Goal: Book appointment/travel/reservation

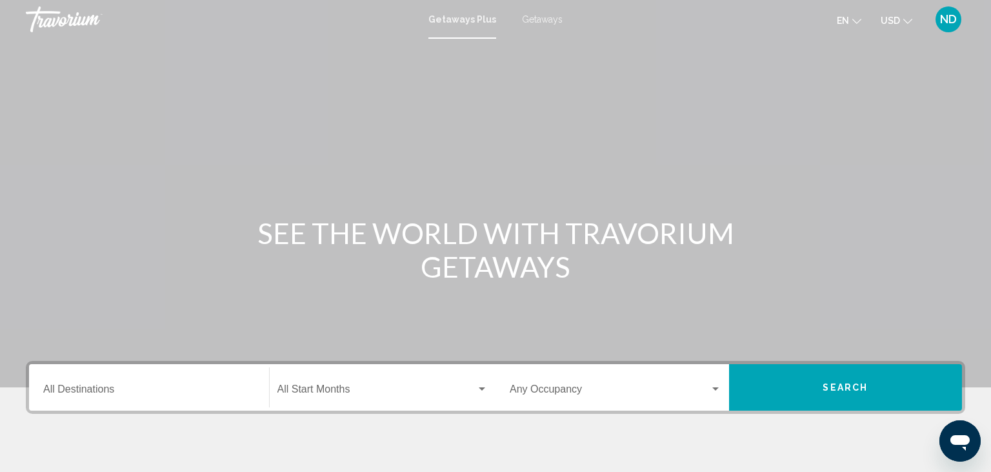
click at [484, 163] on div "Main content" at bounding box center [495, 193] width 991 height 387
click at [861, 19] on icon "Change language" at bounding box center [856, 21] width 9 height 9
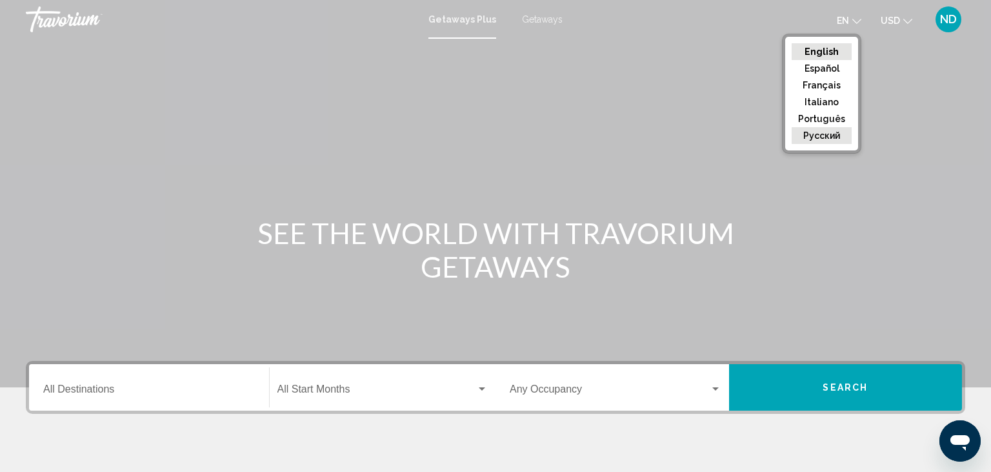
click at [837, 135] on button "русский" at bounding box center [822, 135] width 60 height 17
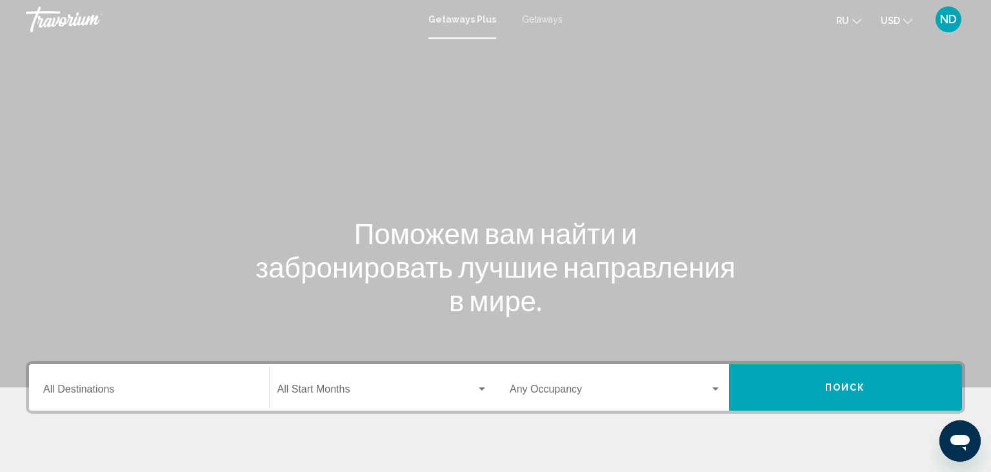
click at [910, 22] on icon "Change currency" at bounding box center [907, 21] width 9 height 9
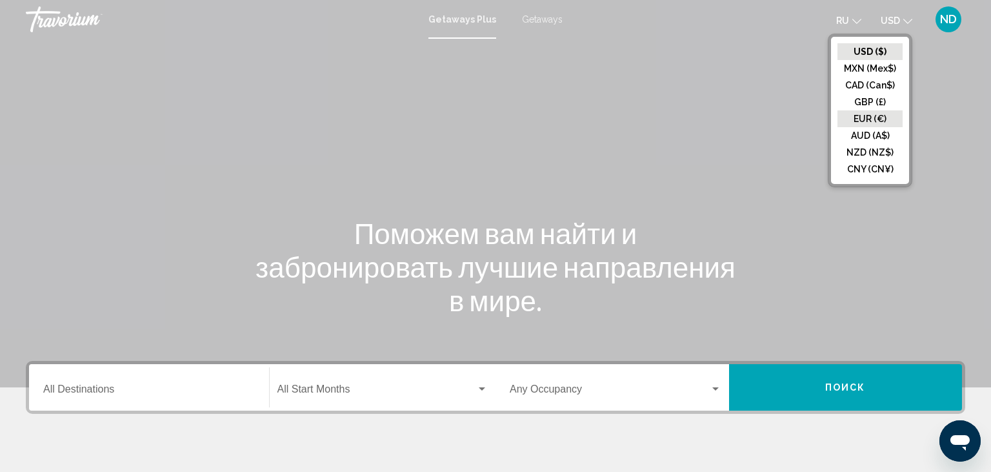
click at [880, 116] on button "EUR (€)" at bounding box center [869, 118] width 65 height 17
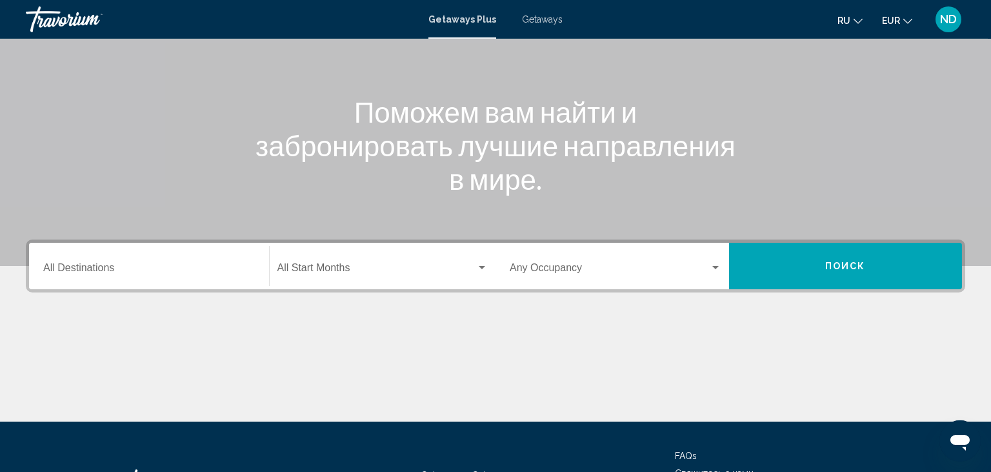
scroll to position [136, 0]
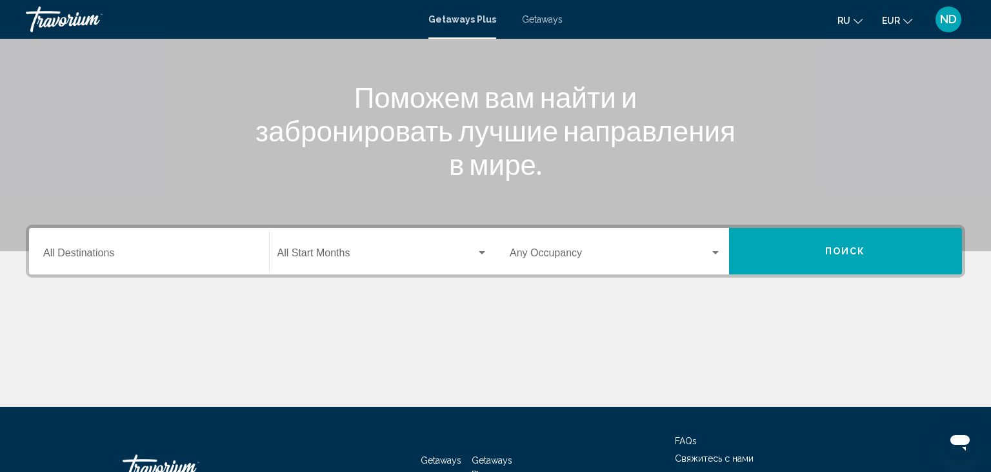
click at [237, 252] on input "Destination All Destinations" at bounding box center [149, 256] width 212 height 12
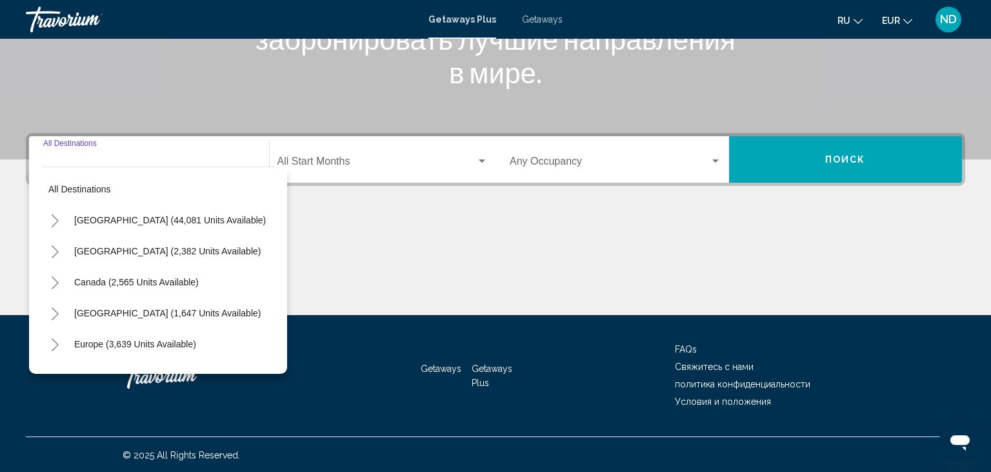
scroll to position [228, 0]
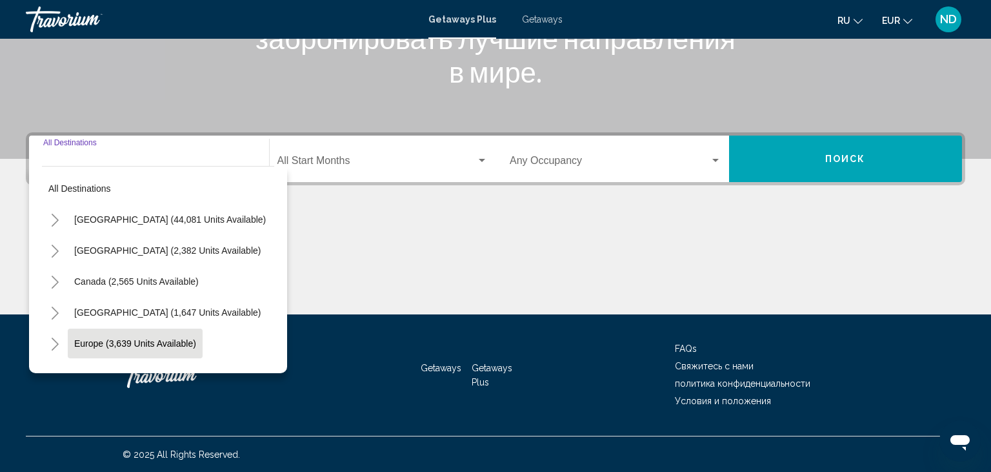
click at [173, 342] on span "Europe (3,639 units available)" at bounding box center [135, 343] width 122 height 10
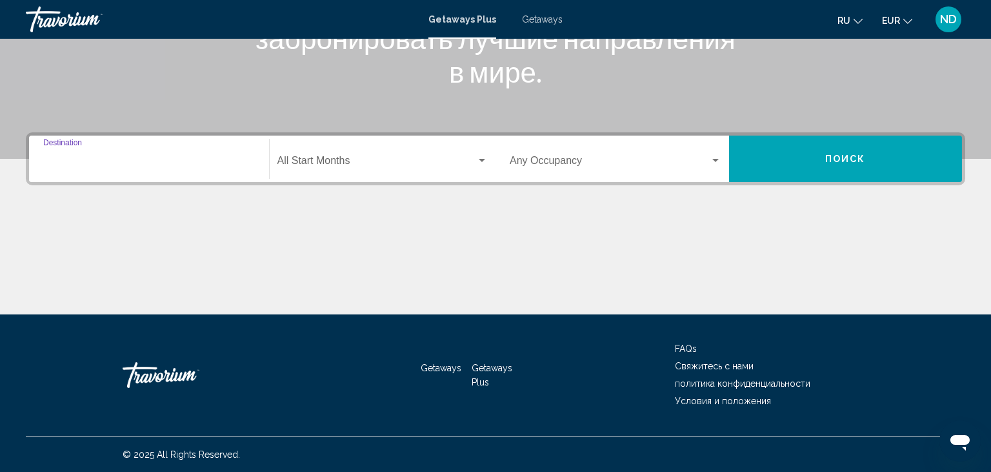
type input "**********"
click at [484, 158] on div "Search widget" at bounding box center [482, 160] width 12 height 10
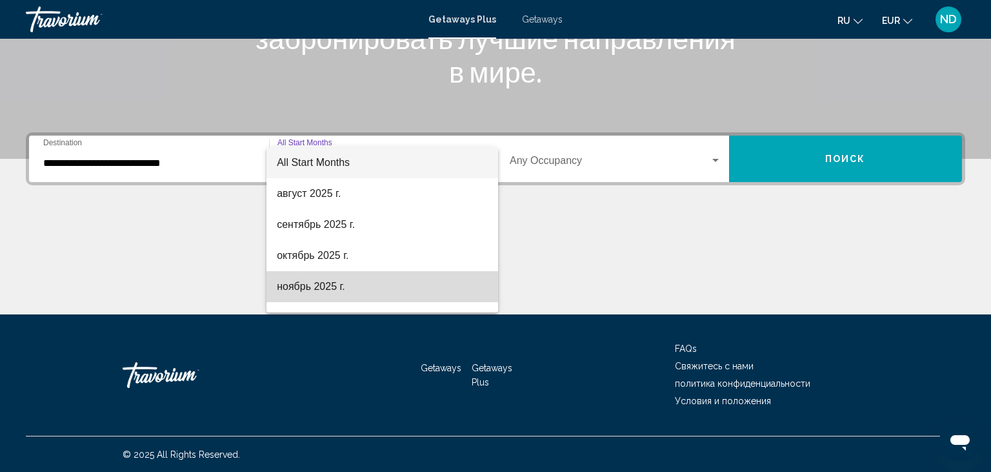
click at [332, 285] on span "ноябрь 2025 г." at bounding box center [382, 286] width 211 height 31
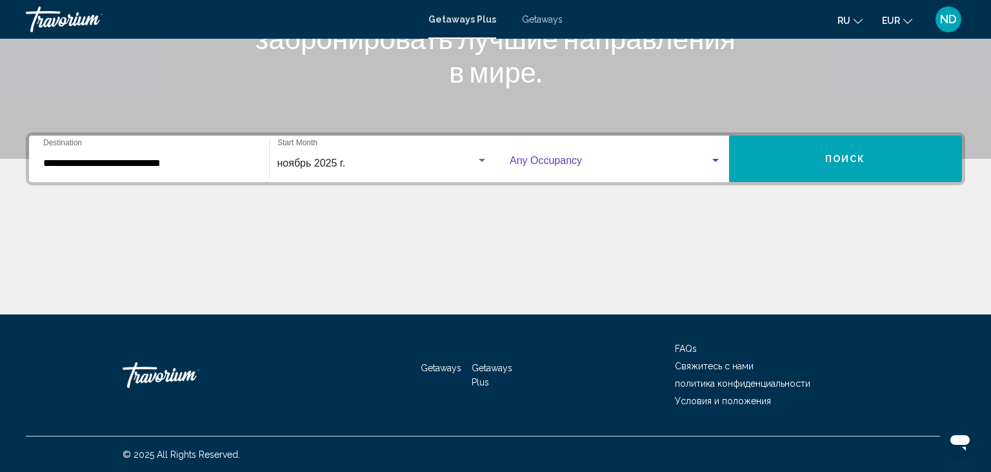
click at [714, 159] on div "Search widget" at bounding box center [715, 160] width 6 height 3
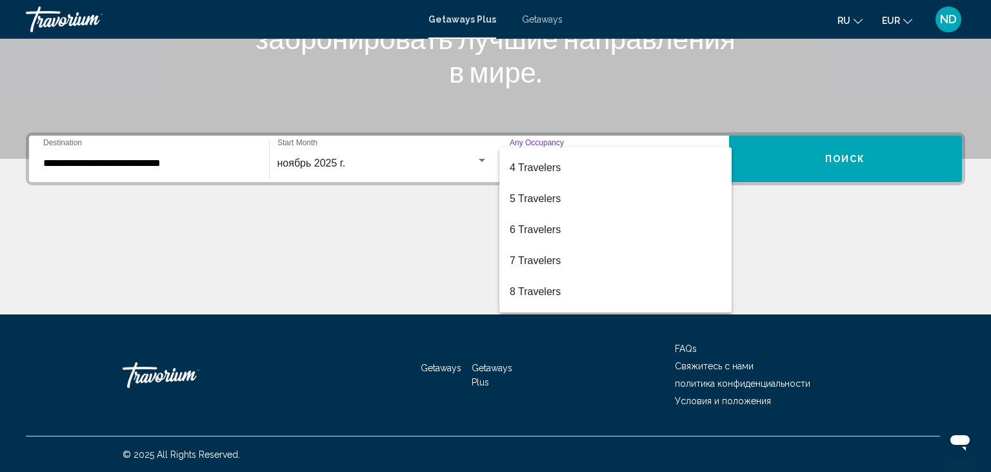
scroll to position [145, 0]
click at [546, 293] on span "10 Travelers" at bounding box center [616, 296] width 212 height 31
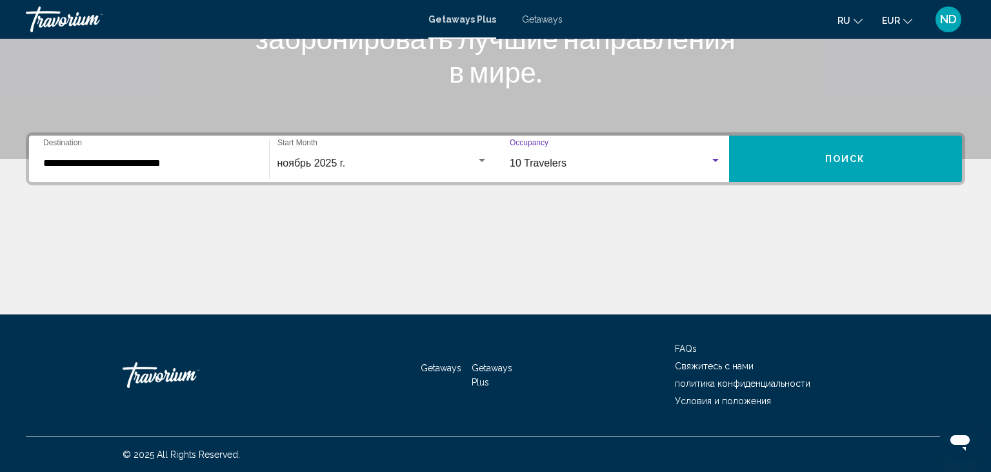
click at [821, 153] on button "Поиск" at bounding box center [846, 158] width 234 height 46
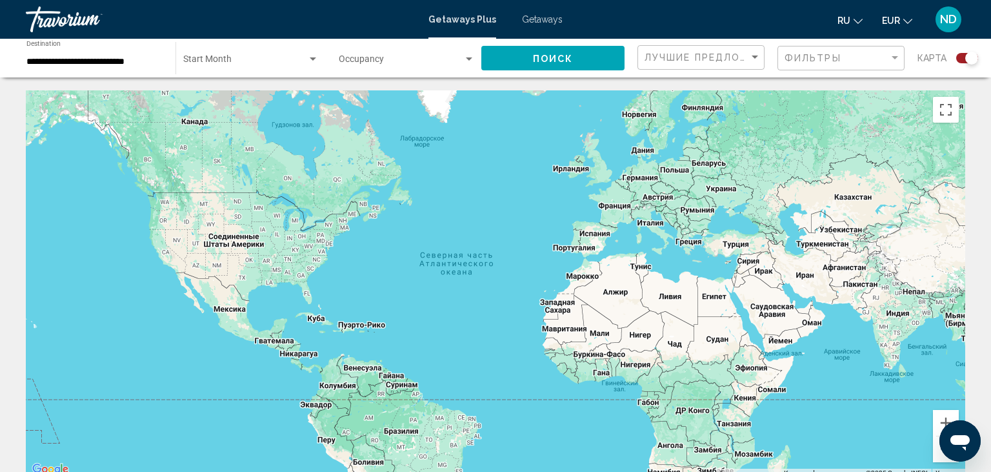
click at [585, 55] on button "Поиск" at bounding box center [552, 58] width 143 height 24
click at [468, 59] on div "Search widget" at bounding box center [469, 58] width 6 height 3
click at [754, 55] on div at bounding box center [495, 236] width 991 height 472
click at [77, 65] on input "**********" at bounding box center [94, 62] width 136 height 10
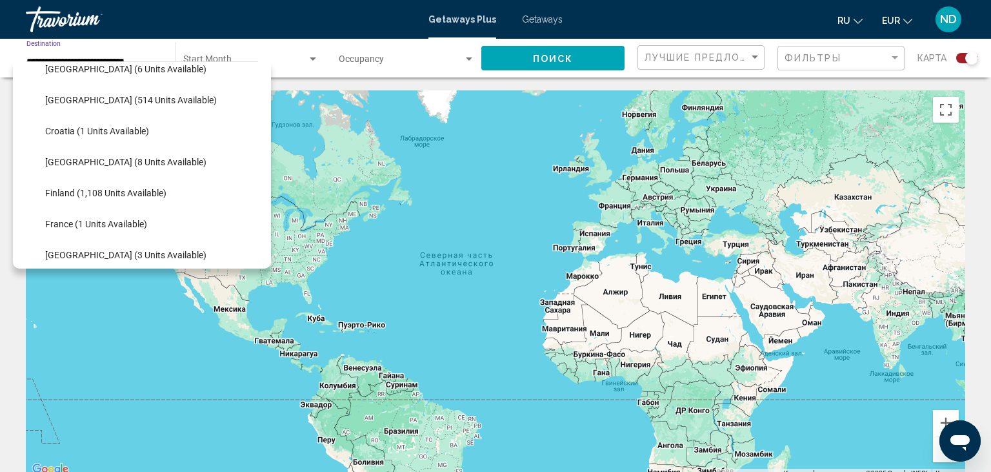
scroll to position [263, 0]
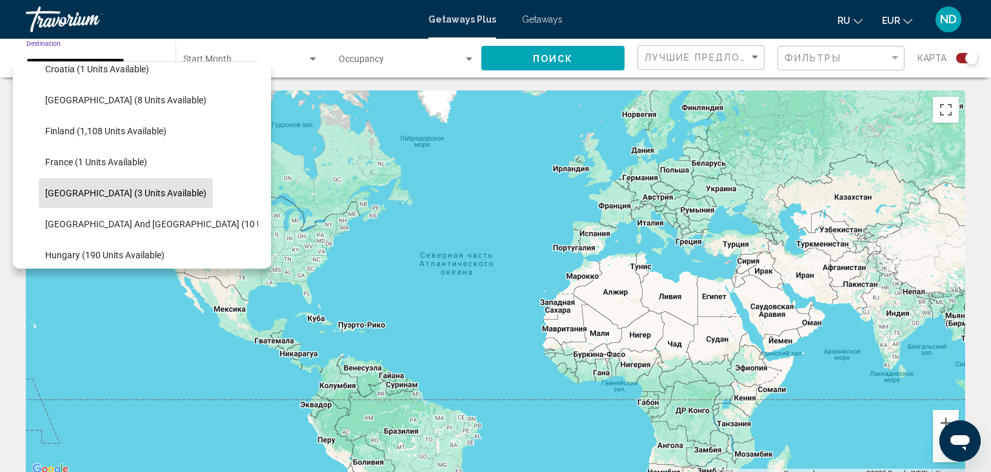
click at [144, 191] on span "[GEOGRAPHIC_DATA] (3 units available)" at bounding box center [125, 193] width 161 height 10
type input "**********"
click at [144, 191] on div "Main content" at bounding box center [495, 283] width 939 height 387
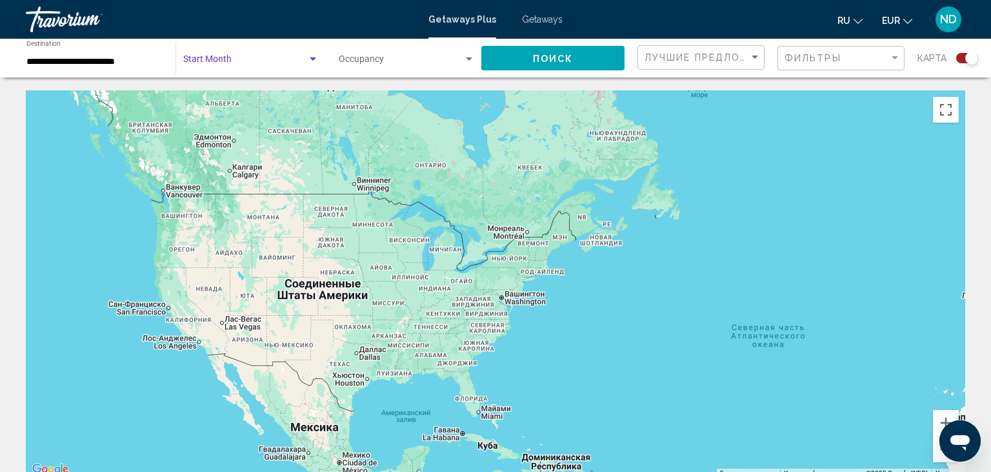
click at [311, 59] on div "Search widget" at bounding box center [313, 58] width 6 height 3
click at [288, 63] on span "All Start Months" at bounding box center [251, 61] width 136 height 27
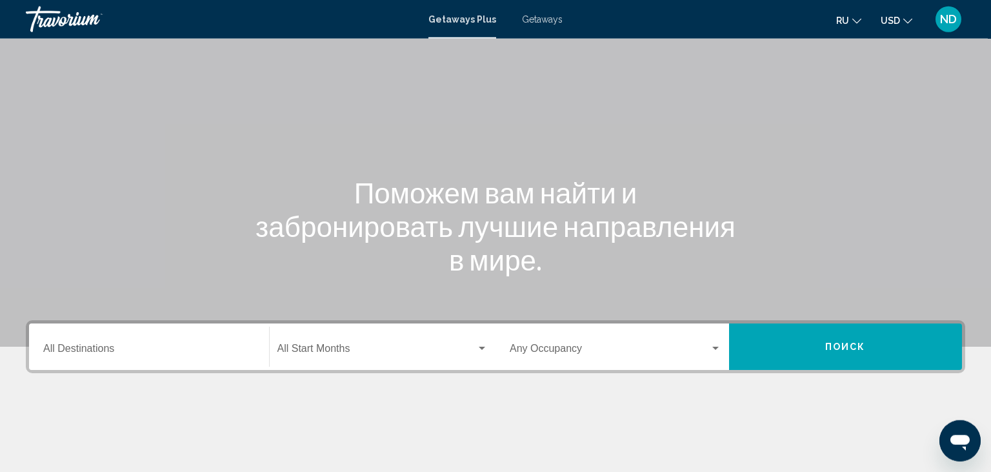
scroll to position [68, 0]
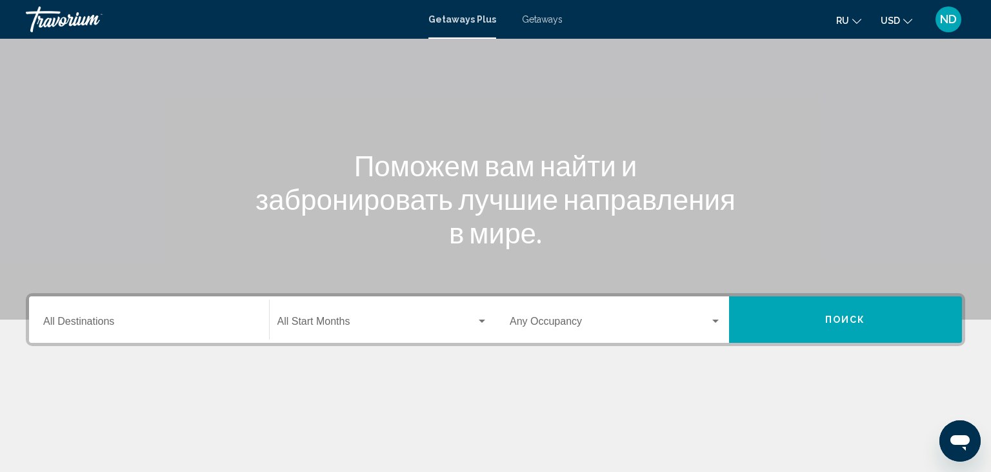
click at [230, 325] on input "Destination All Destinations" at bounding box center [149, 324] width 212 height 12
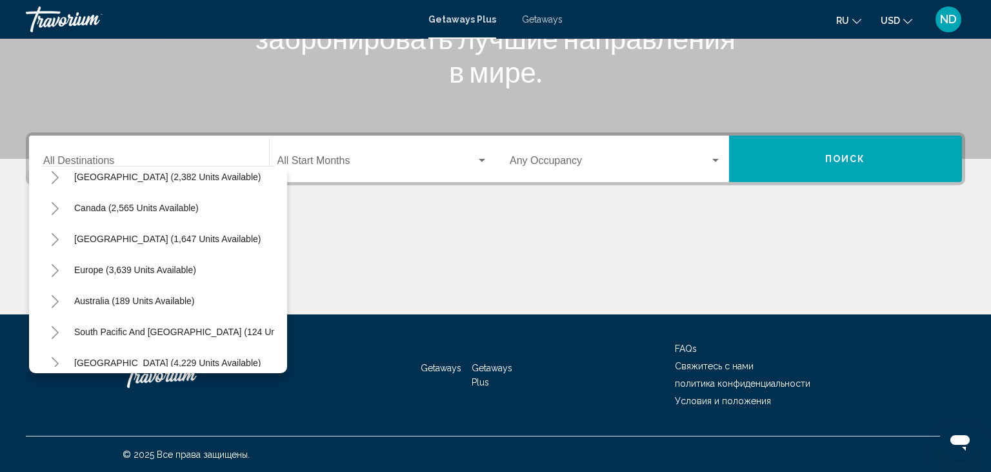
scroll to position [75, 0]
click at [189, 265] on span "Europe (3,639 units available)" at bounding box center [135, 268] width 122 height 10
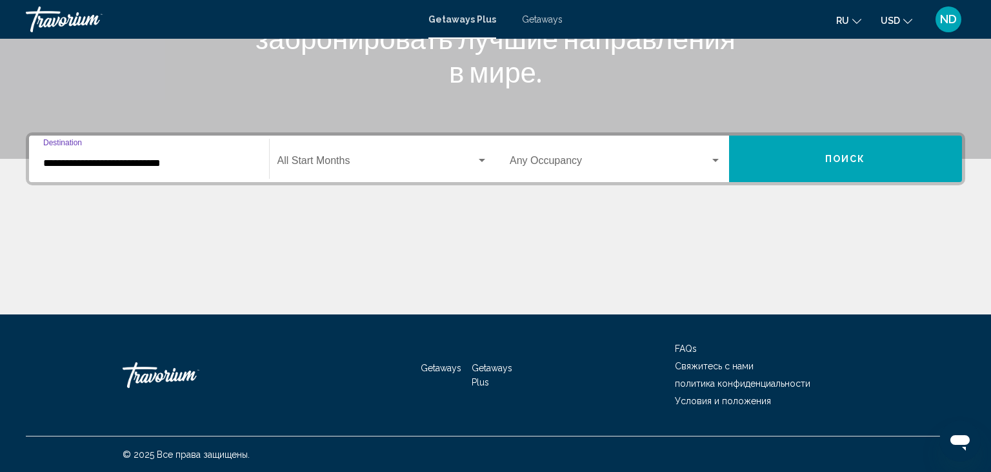
click at [243, 165] on input "**********" at bounding box center [149, 163] width 212 height 12
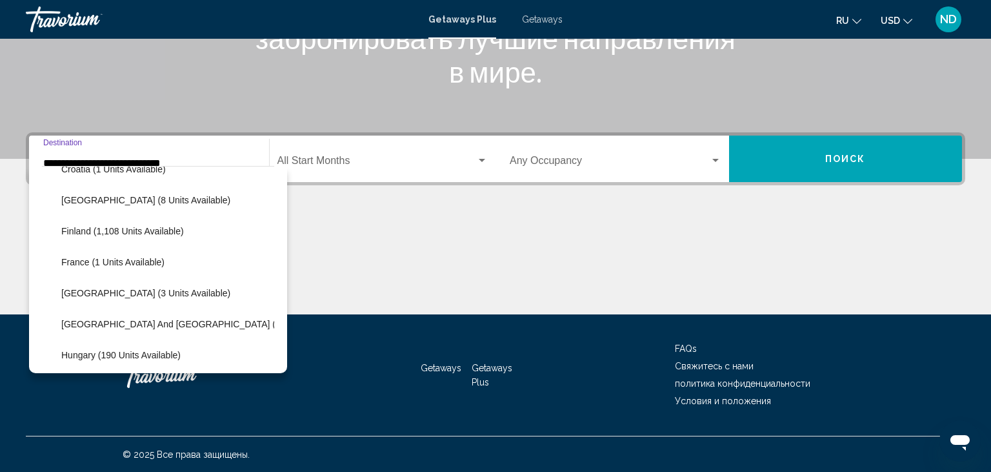
scroll to position [299, 0]
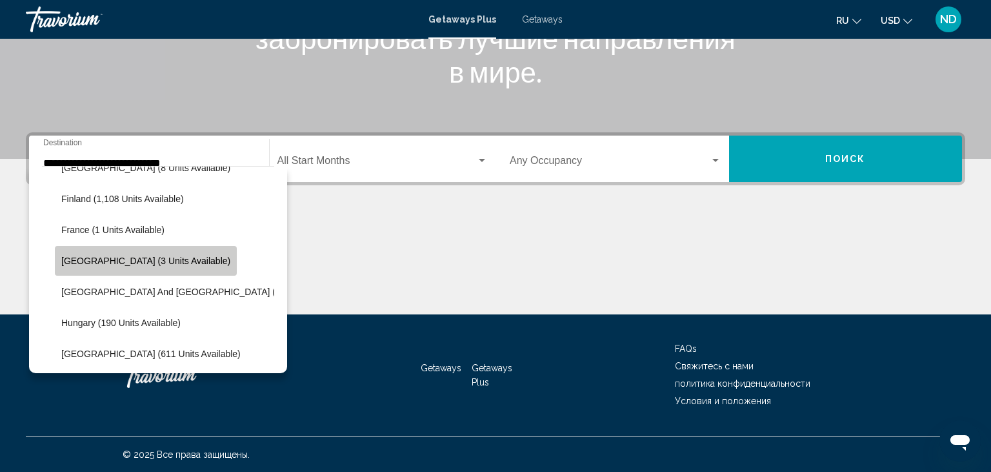
click at [166, 263] on span "[GEOGRAPHIC_DATA] (3 units available)" at bounding box center [145, 260] width 169 height 10
type input "**********"
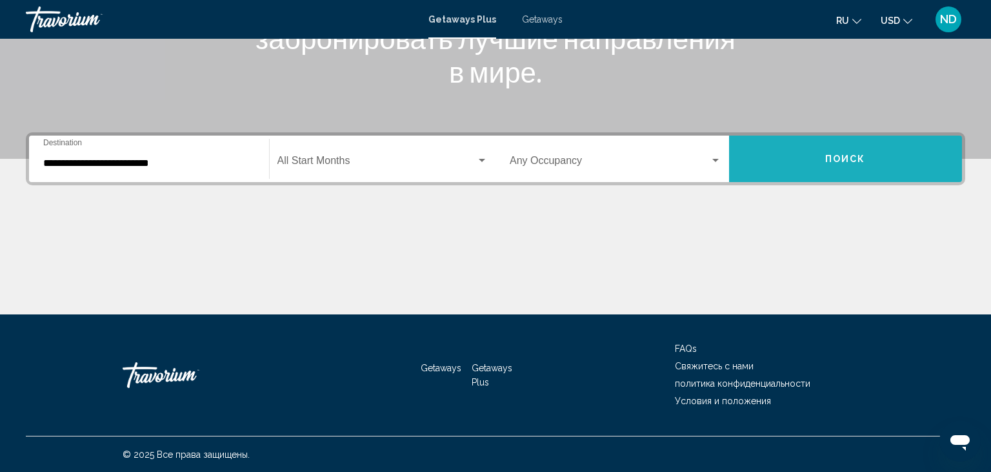
click at [839, 165] on button "Поиск" at bounding box center [846, 158] width 234 height 46
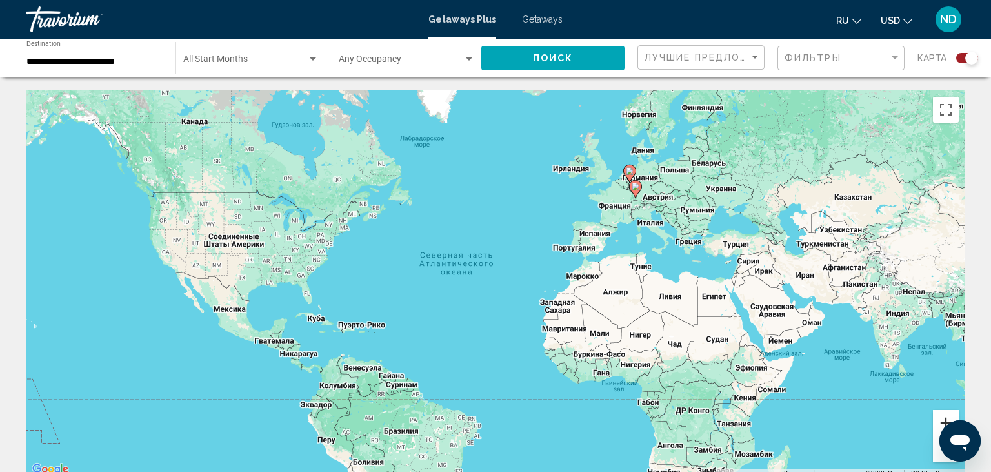
click at [942, 422] on button "Увеличить" at bounding box center [946, 423] width 26 height 26
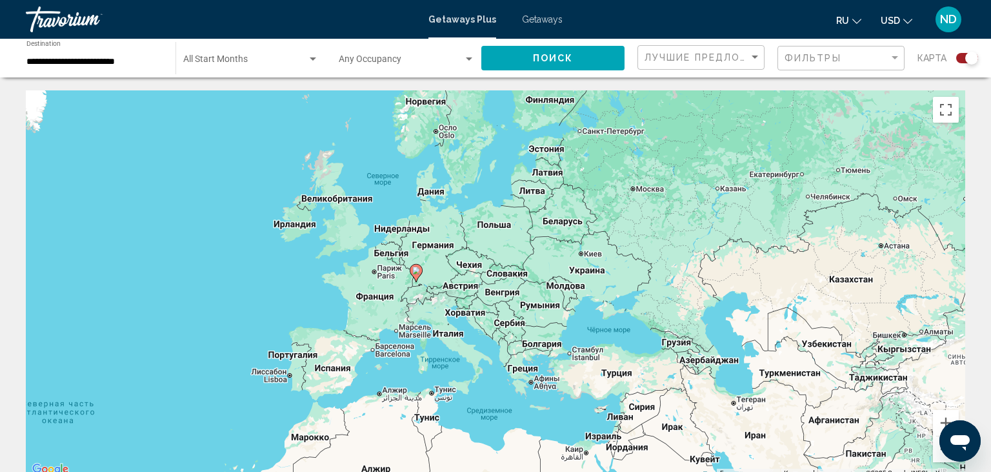
drag, startPoint x: 732, startPoint y: 236, endPoint x: 515, endPoint y: 354, distance: 246.8
click at [515, 354] on div "Чтобы активировать перетаскивание с помощью клавиатуры, нажмите Alt + Ввод. Пос…" at bounding box center [495, 283] width 939 height 387
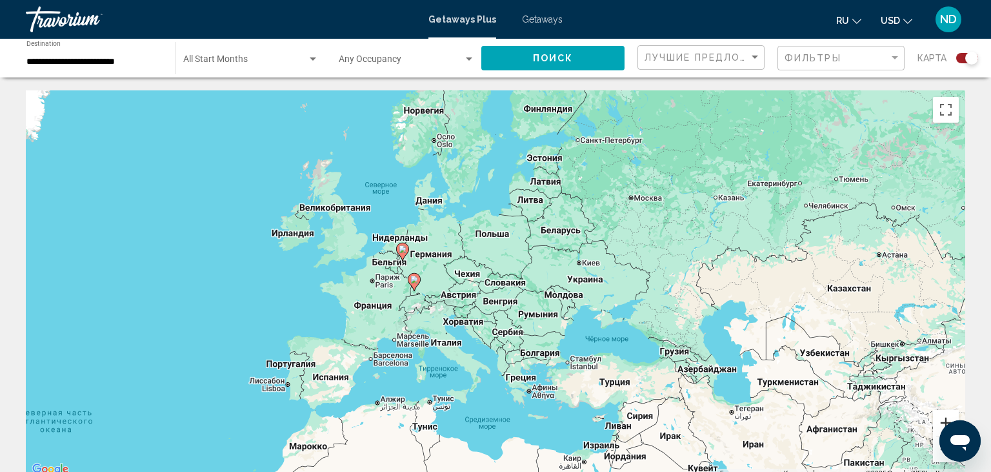
click at [939, 425] on button "Увеличить" at bounding box center [946, 423] width 26 height 26
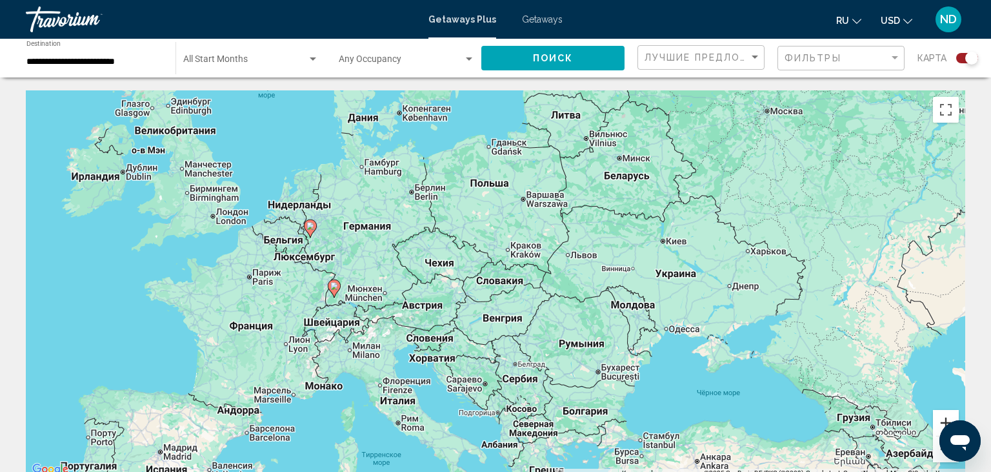
click at [940, 425] on button "Увеличить" at bounding box center [946, 423] width 26 height 26
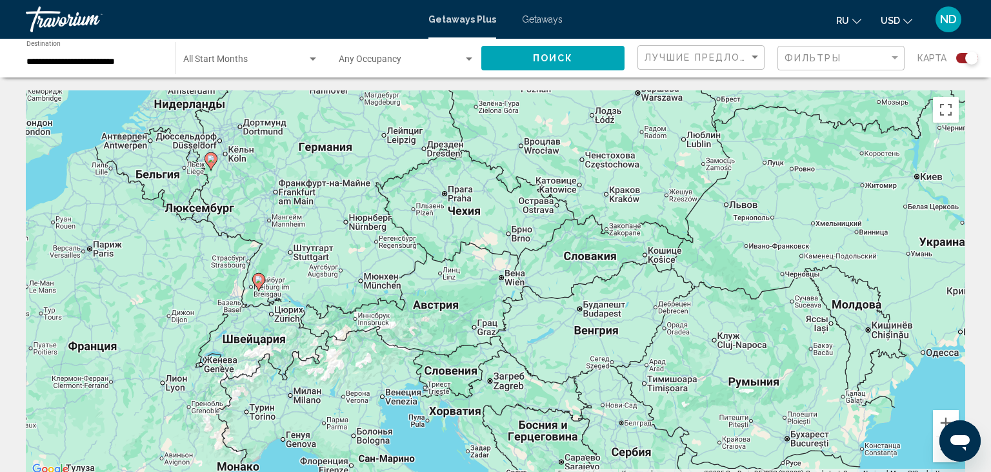
drag, startPoint x: 240, startPoint y: 270, endPoint x: 345, endPoint y: 241, distance: 109.1
click at [345, 241] on div "Чтобы активировать перетаскивание с помощью клавиатуры, нажмите Alt + Ввод. Пос…" at bounding box center [495, 283] width 939 height 387
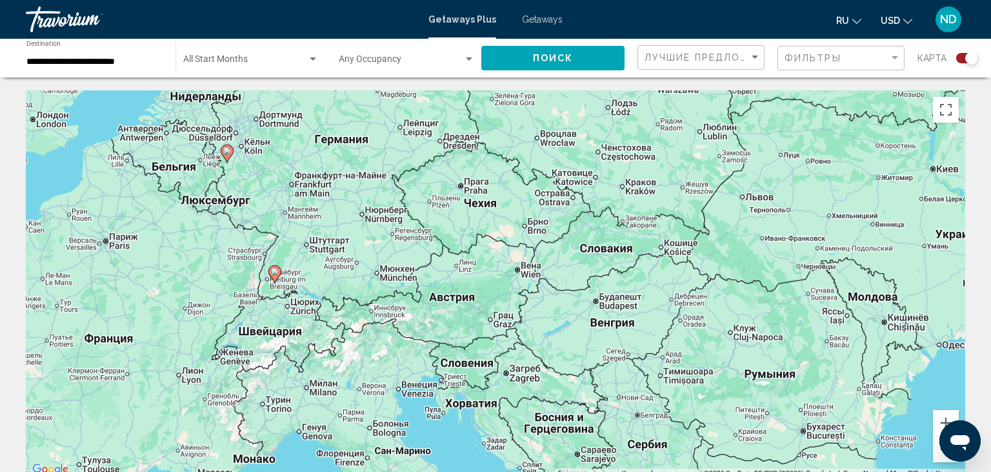
click at [228, 161] on icon "Main content" at bounding box center [227, 154] width 13 height 18
type input "**********"
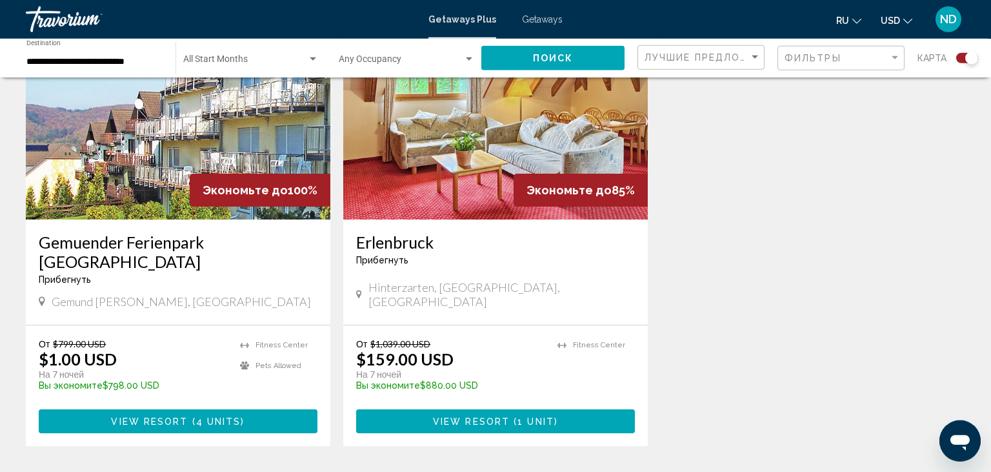
scroll to position [545, 0]
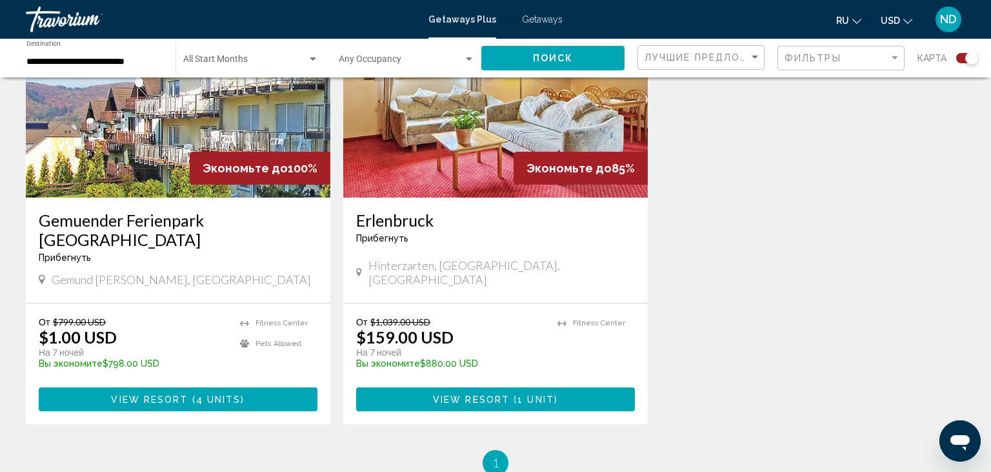
click at [261, 387] on button "View Resort ( 4 units )" at bounding box center [178, 399] width 279 height 24
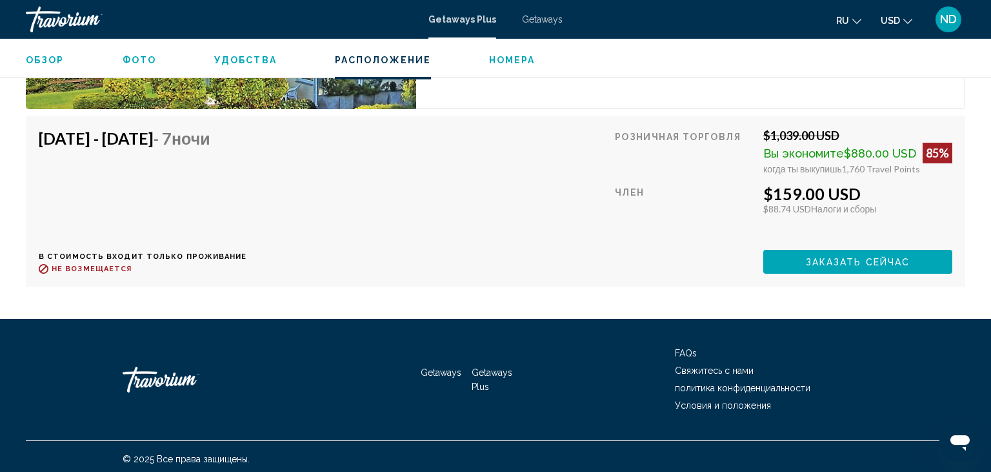
scroll to position [2914, 0]
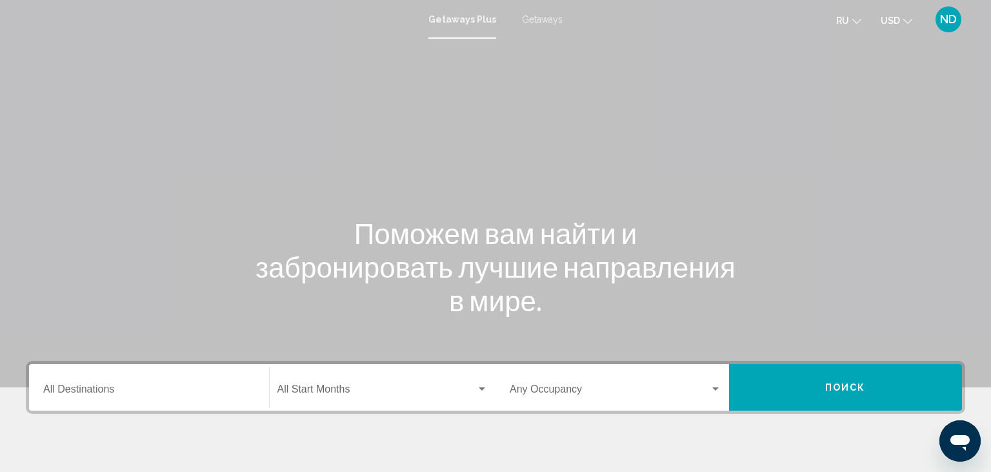
scroll to position [68, 0]
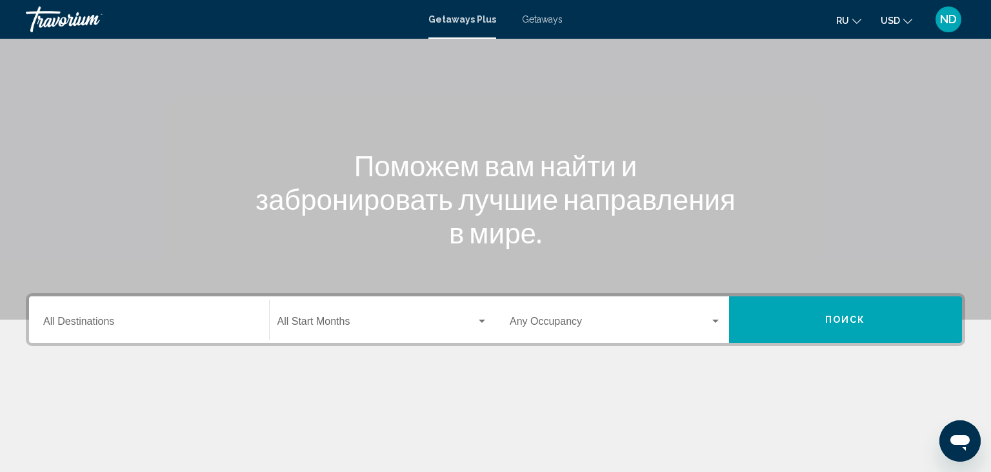
click at [177, 314] on div "Destination All Destinations" at bounding box center [149, 319] width 212 height 41
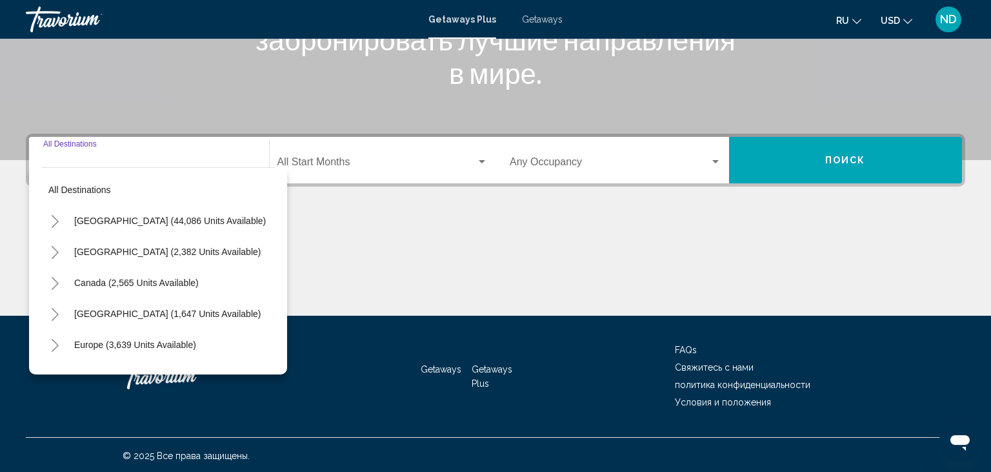
scroll to position [228, 0]
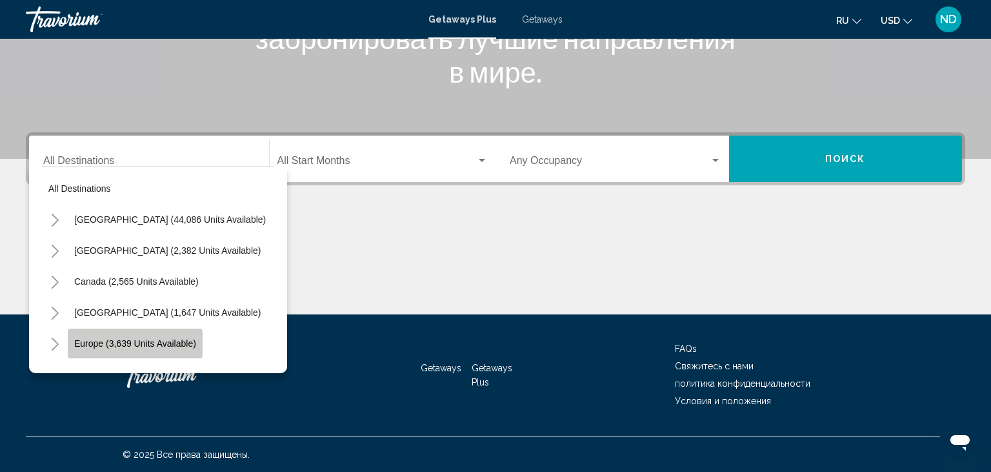
click at [174, 339] on span "Europe (3,639 units available)" at bounding box center [135, 343] width 122 height 10
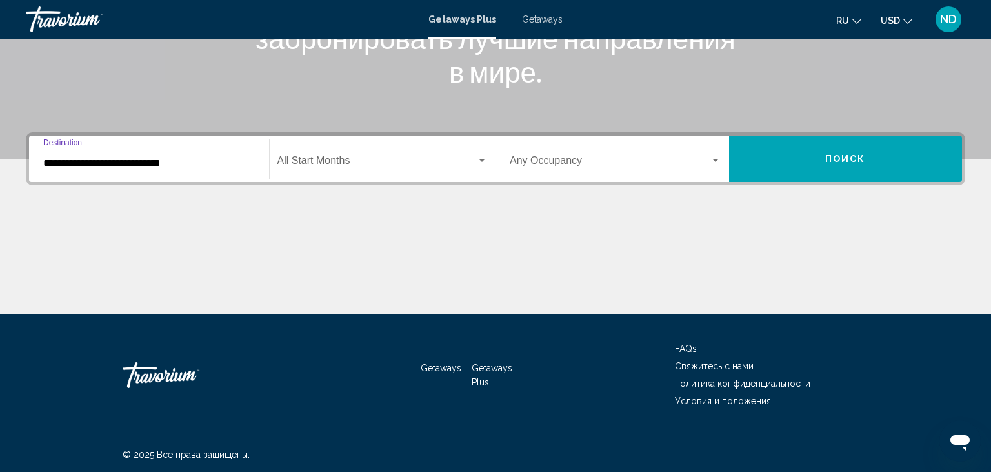
click at [205, 166] on input "**********" at bounding box center [149, 163] width 212 height 12
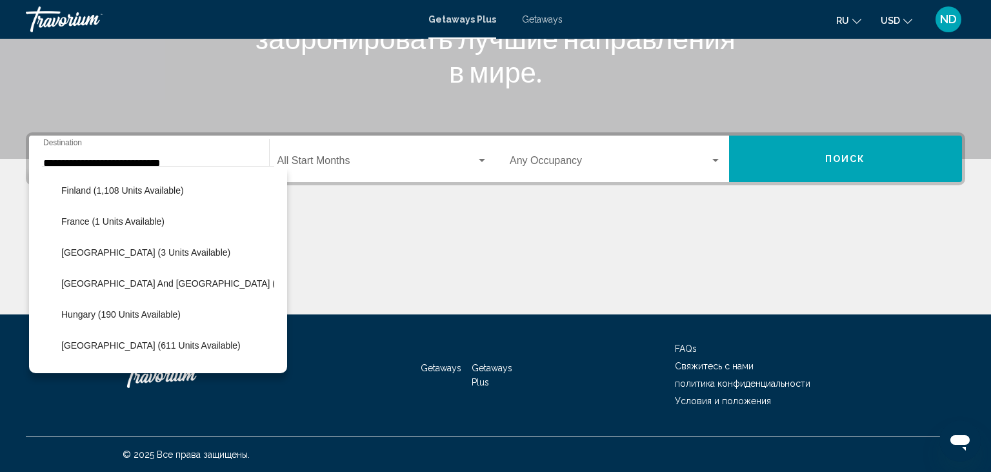
scroll to position [314, 0]
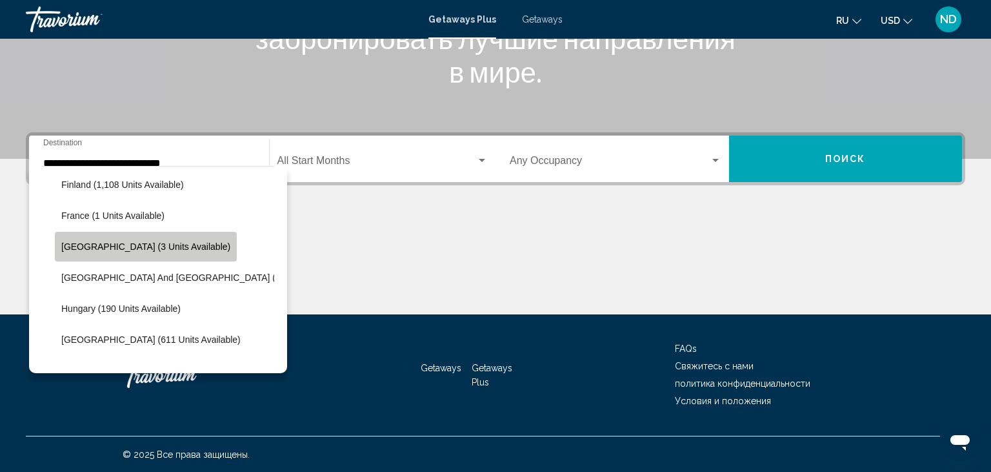
click at [169, 248] on span "[GEOGRAPHIC_DATA] (3 units available)" at bounding box center [145, 246] width 169 height 10
type input "**********"
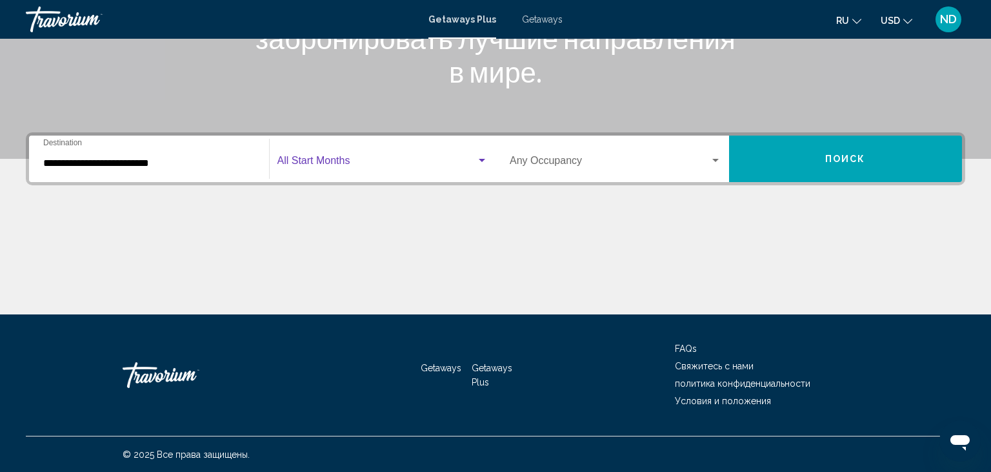
click at [484, 161] on div "Search widget" at bounding box center [482, 160] width 12 height 10
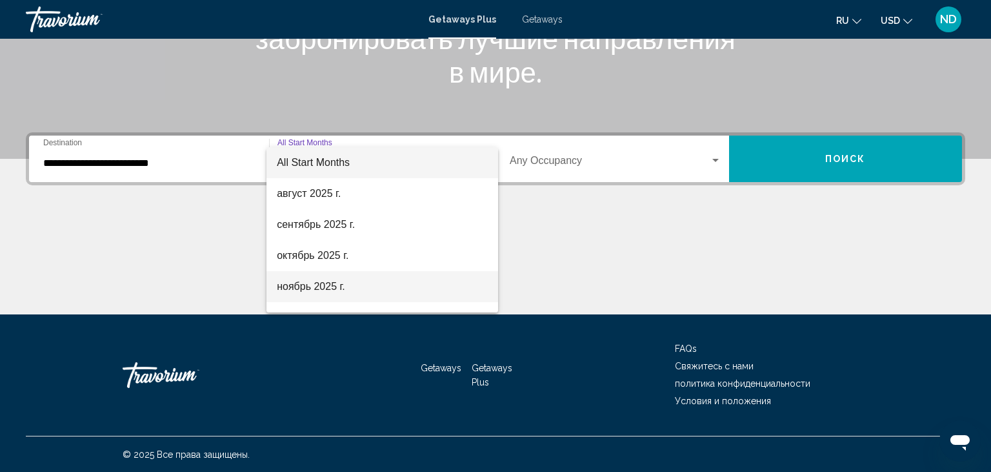
click at [337, 283] on span "ноябрь 2025 г." at bounding box center [382, 286] width 211 height 31
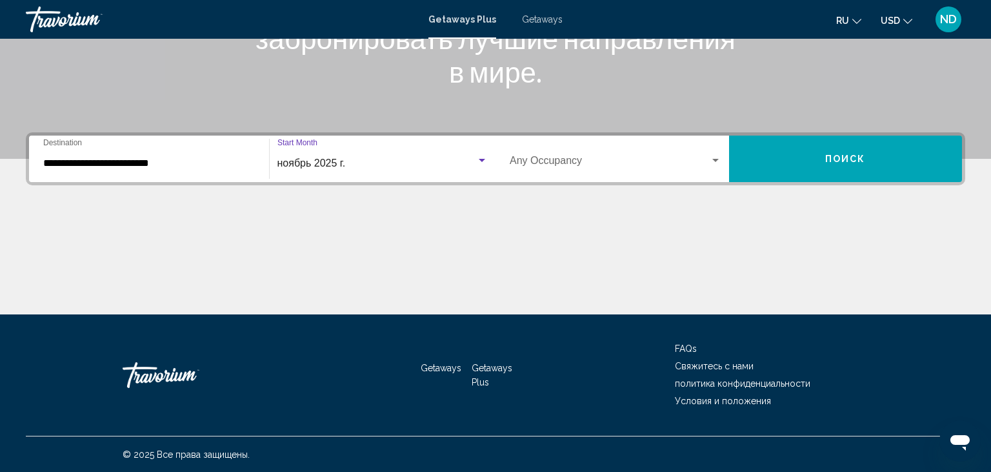
click at [715, 160] on div "Search widget" at bounding box center [715, 160] width 6 height 3
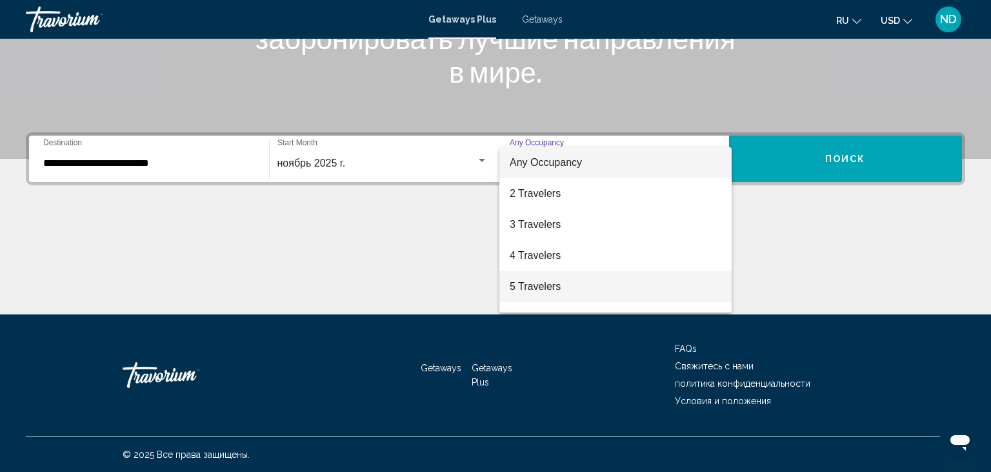
click at [554, 288] on span "5 Travelers" at bounding box center [616, 286] width 212 height 31
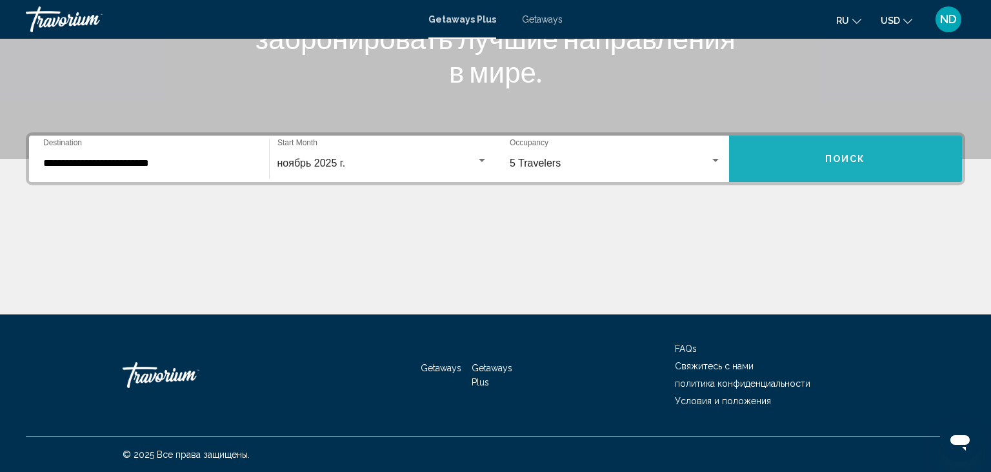
click at [855, 160] on span "Поиск" at bounding box center [845, 159] width 41 height 10
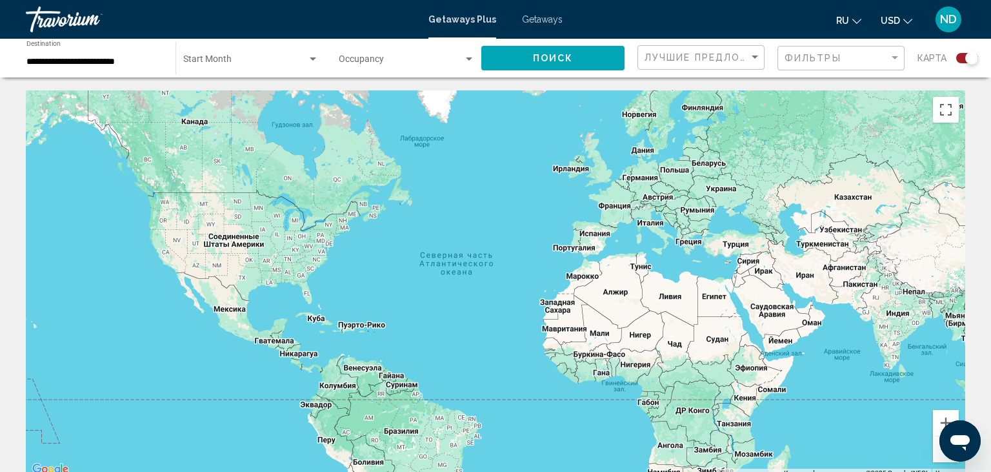
click at [545, 20] on span "Getaways" at bounding box center [542, 19] width 41 height 10
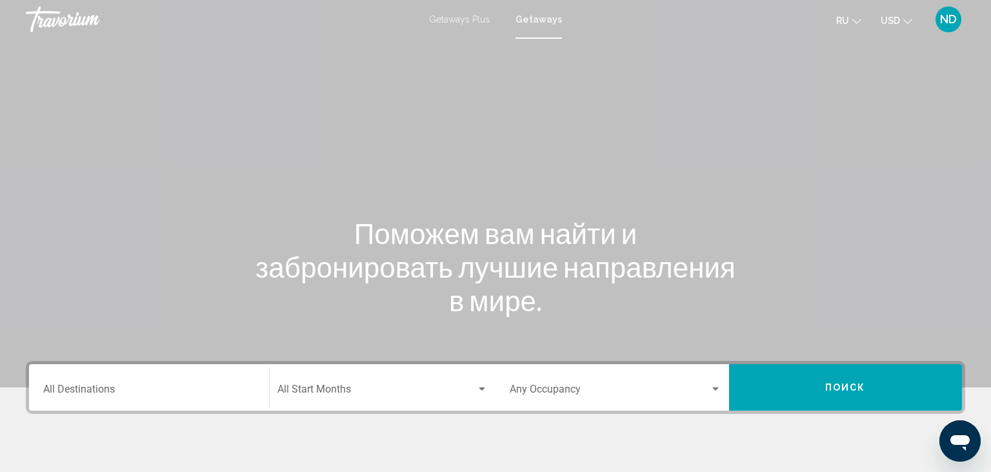
click at [908, 22] on icon "Change currency" at bounding box center [907, 21] width 9 height 5
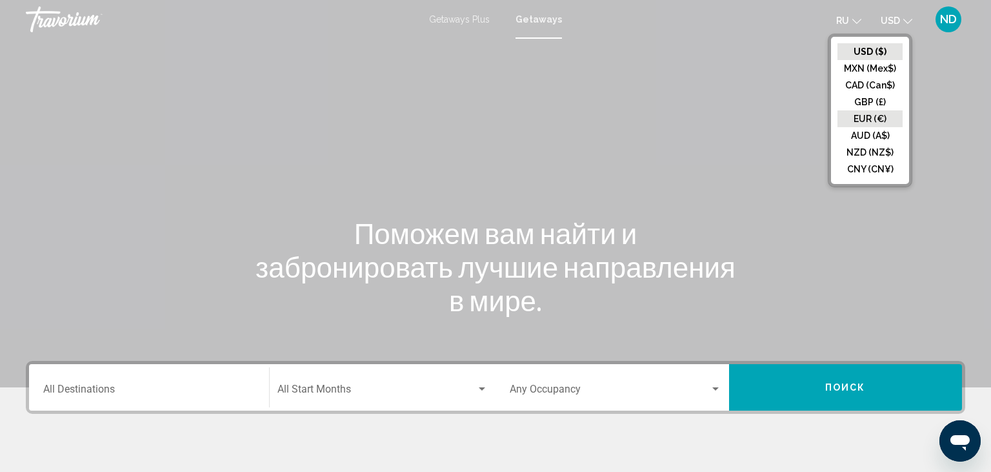
click at [865, 121] on button "EUR (€)" at bounding box center [869, 118] width 65 height 17
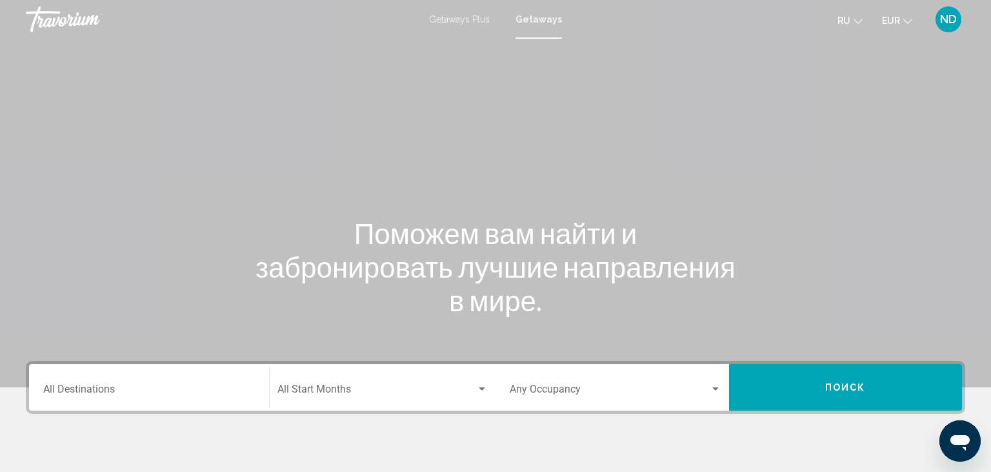
click at [215, 385] on div "Destination All Destinations" at bounding box center [149, 387] width 212 height 41
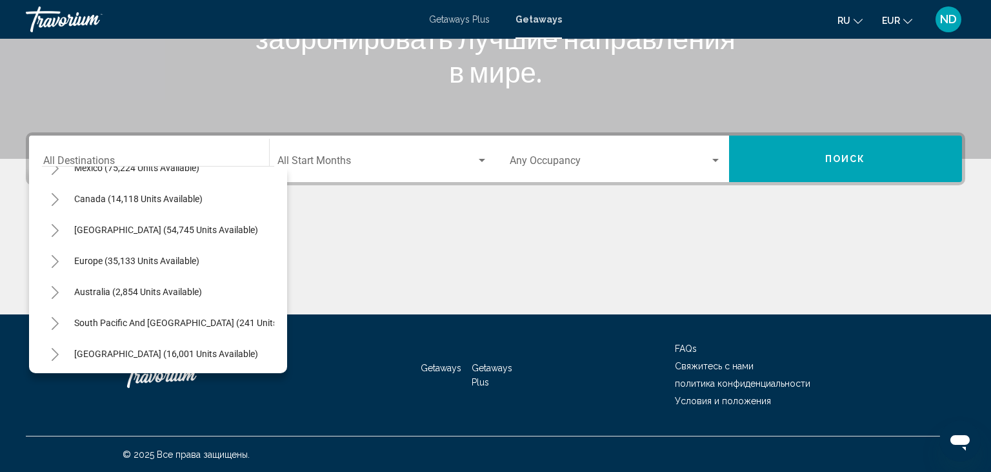
scroll to position [83, 0]
click at [150, 261] on span "Europe (35,133 units available)" at bounding box center [136, 260] width 125 height 10
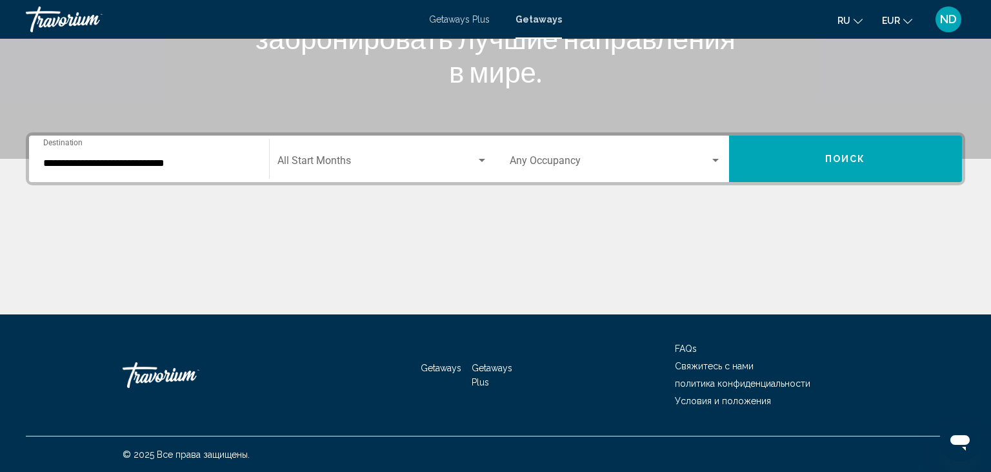
click at [200, 171] on div "**********" at bounding box center [149, 159] width 212 height 41
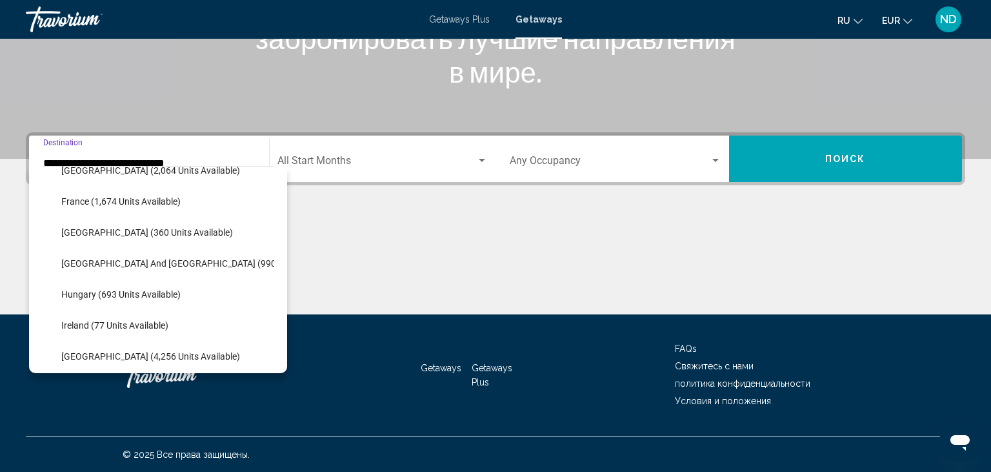
scroll to position [374, 0]
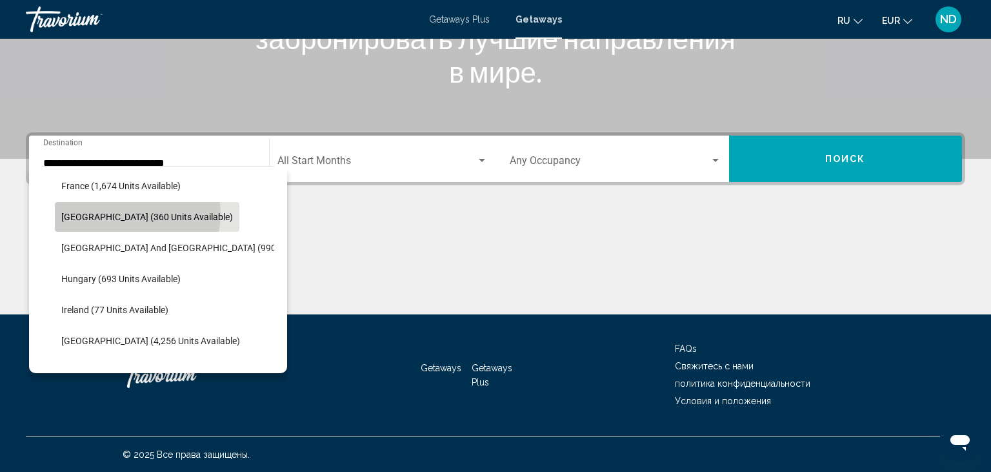
click at [137, 214] on span "[GEOGRAPHIC_DATA] (360 units available)" at bounding box center [147, 217] width 172 height 10
type input "**********"
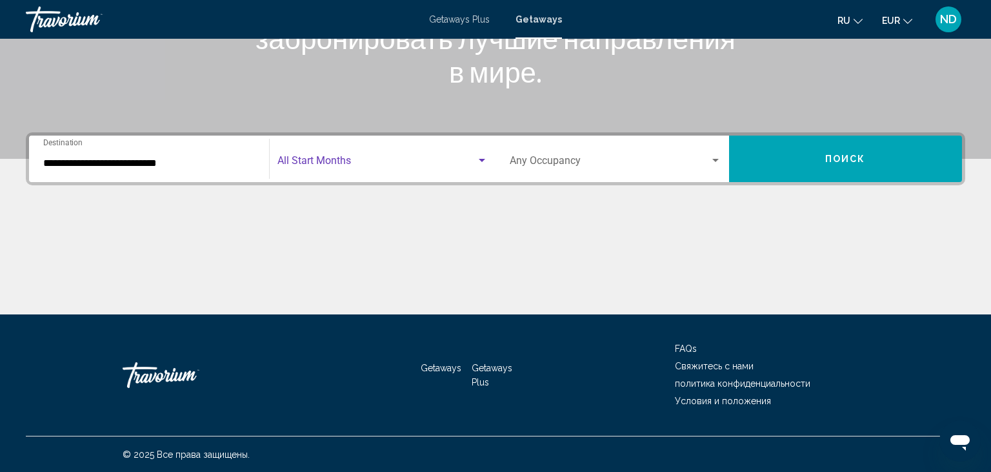
click at [481, 159] on div "Search widget" at bounding box center [482, 160] width 6 height 3
click at [481, 159] on body "**********" at bounding box center [495, 8] width 991 height 472
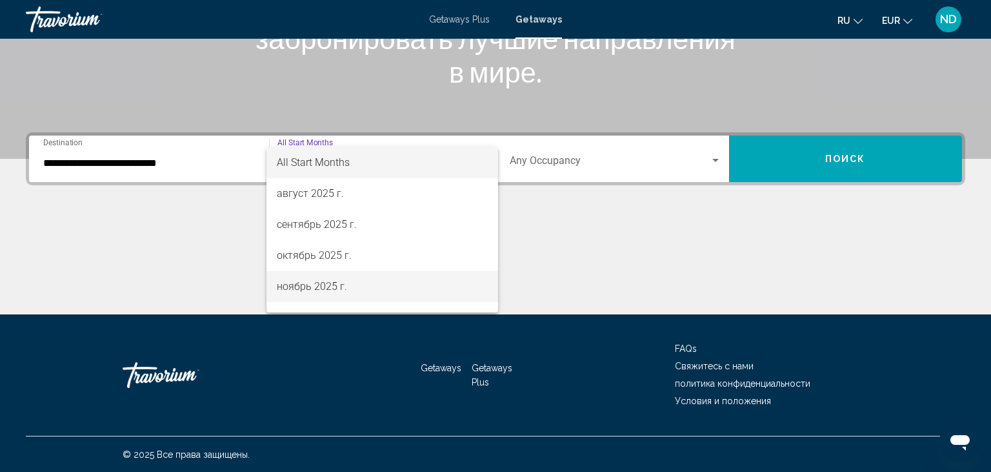
click at [344, 283] on span "ноябрь 2025 г." at bounding box center [382, 286] width 211 height 31
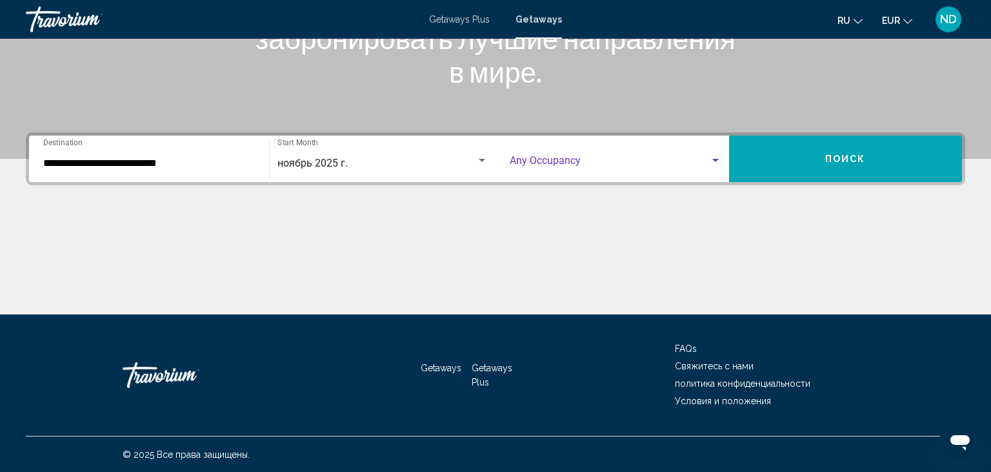
click at [717, 161] on div "Search widget" at bounding box center [716, 160] width 12 height 10
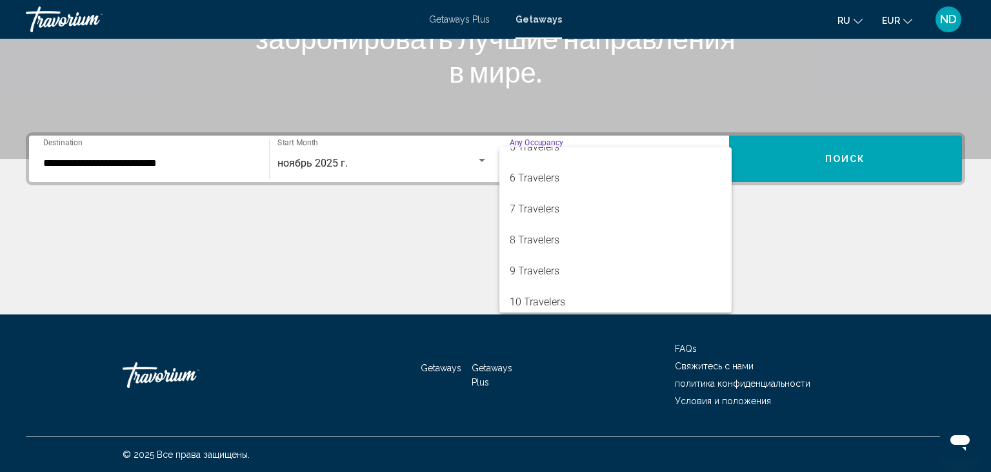
scroll to position [145, 0]
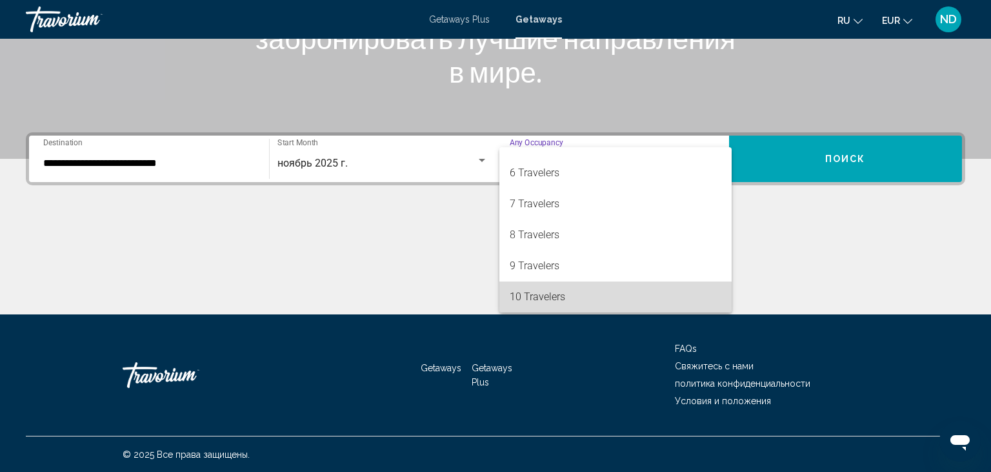
click at [543, 295] on span "10 Travelers" at bounding box center [616, 296] width 212 height 31
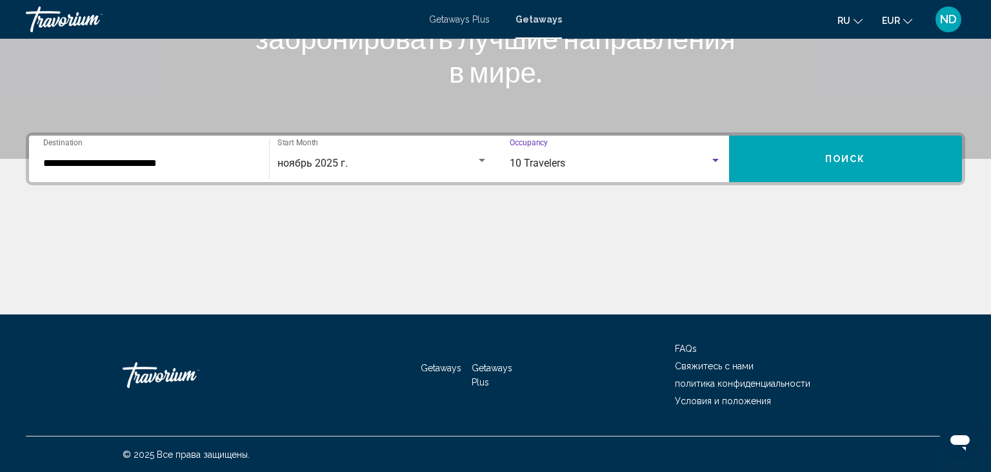
click at [843, 158] on span "Поиск" at bounding box center [845, 159] width 41 height 10
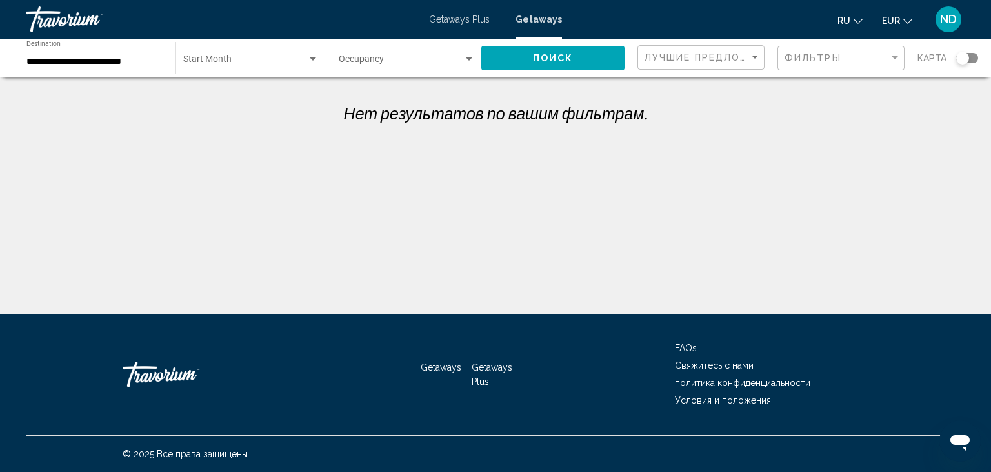
click at [988, 117] on div "Нет результатов по вашим фильтрам." at bounding box center [495, 111] width 991 height 42
click at [139, 66] on input "**********" at bounding box center [94, 62] width 136 height 10
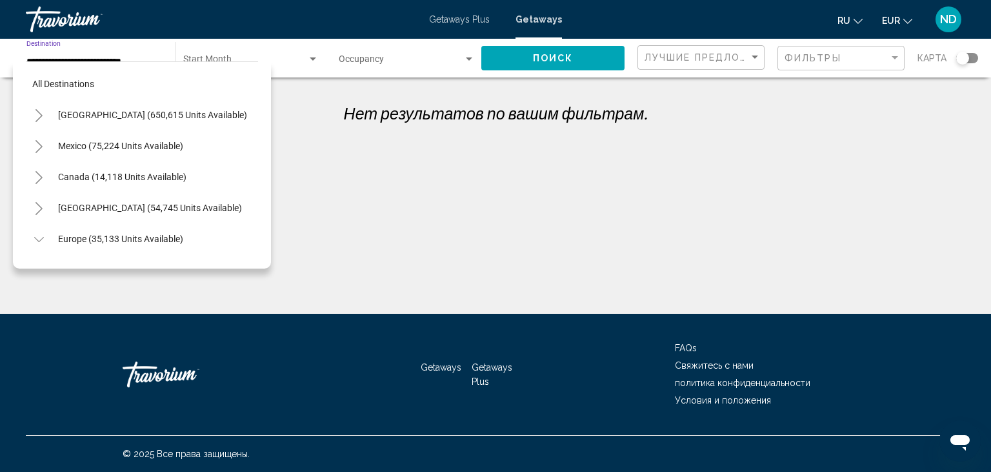
scroll to position [325, 0]
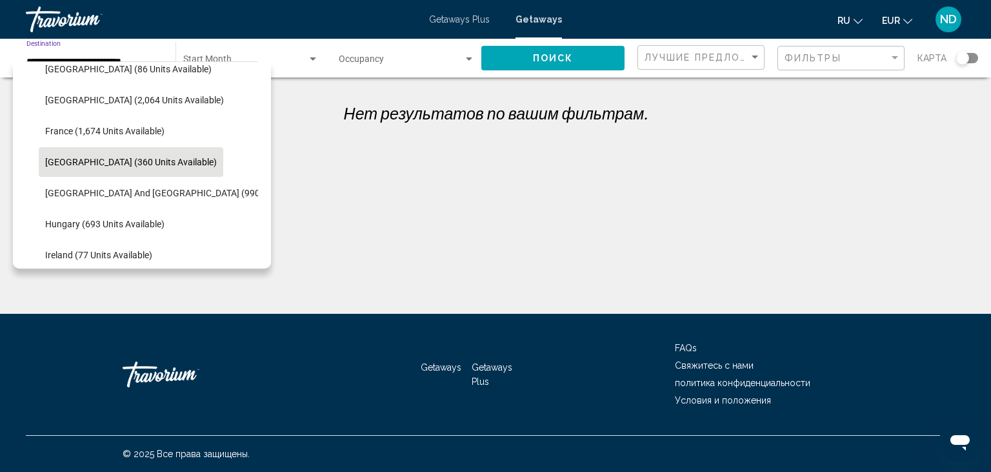
click at [124, 162] on span "[GEOGRAPHIC_DATA] (360 units available)" at bounding box center [131, 162] width 172 height 10
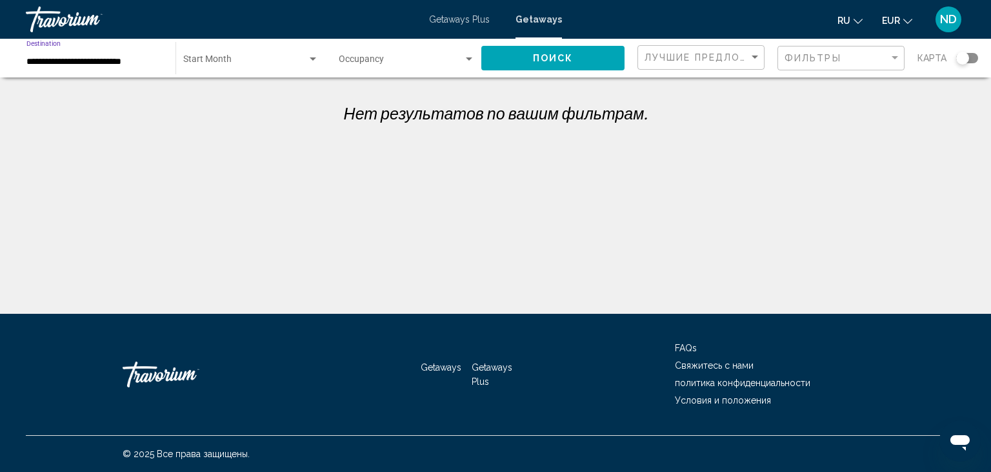
click at [310, 61] on div "Search widget" at bounding box center [313, 59] width 12 height 10
click at [310, 61] on span "All Start Months" at bounding box center [251, 61] width 136 height 27
